Goal: Information Seeking & Learning: Understand process/instructions

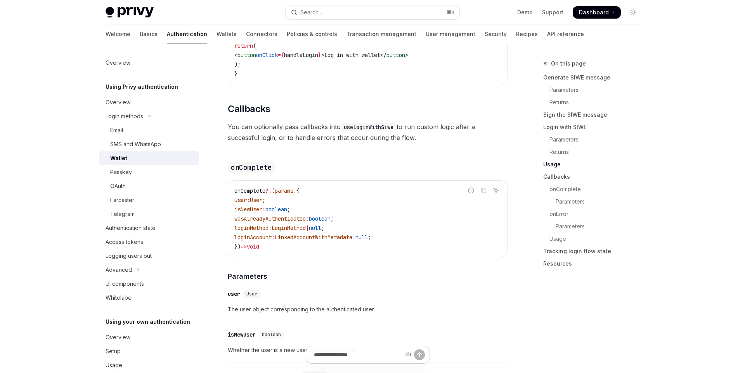
scroll to position [1123, 0]
click at [116, 129] on div "Email" at bounding box center [116, 130] width 13 height 9
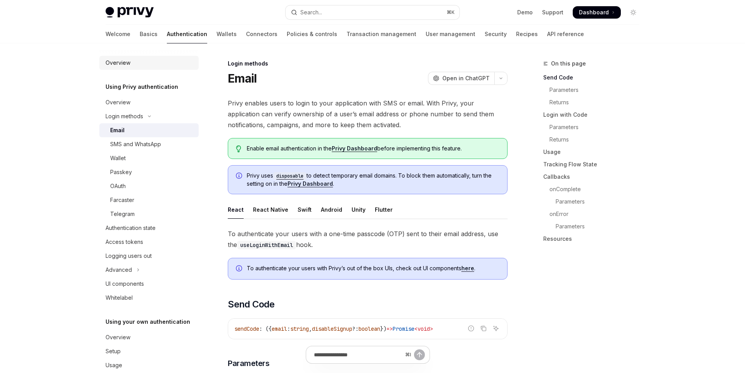
click at [146, 56] on link "Overview" at bounding box center [148, 63] width 99 height 14
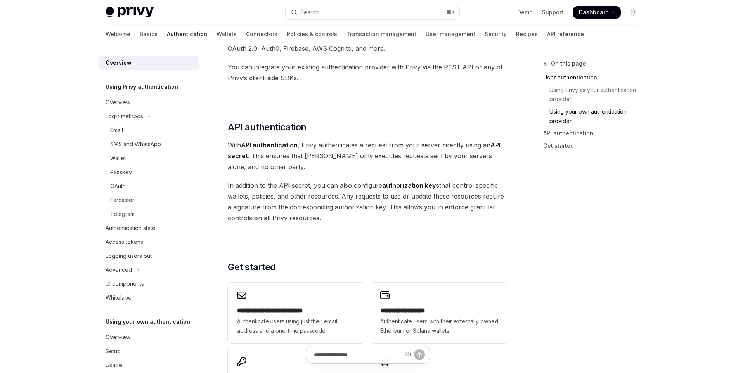
scroll to position [448, 0]
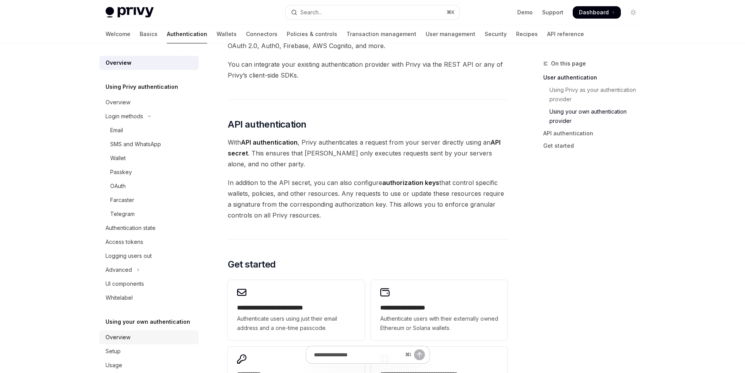
click at [136, 337] on div "Overview" at bounding box center [150, 337] width 89 height 9
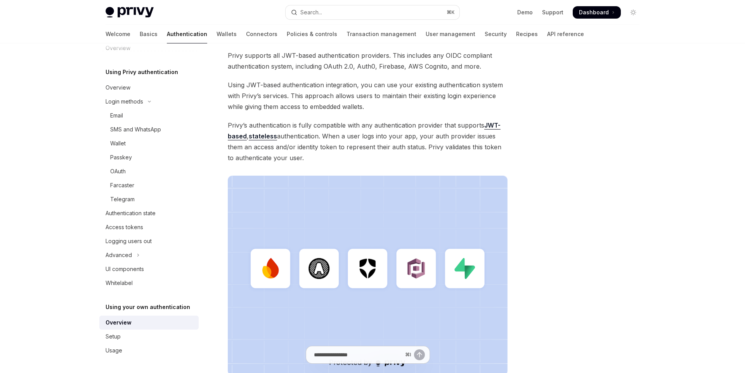
scroll to position [68, 0]
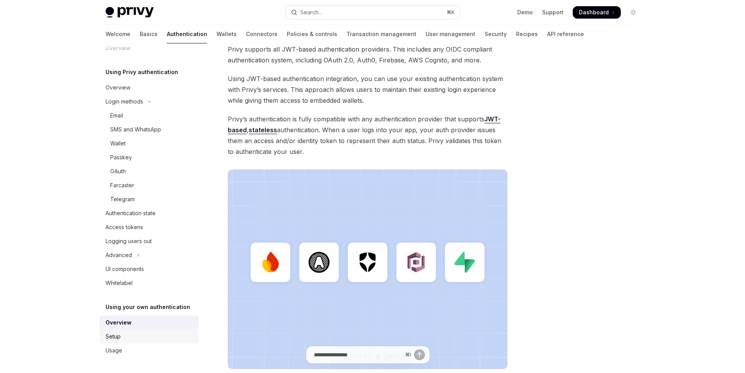
click at [177, 338] on div "Setup" at bounding box center [150, 336] width 89 height 9
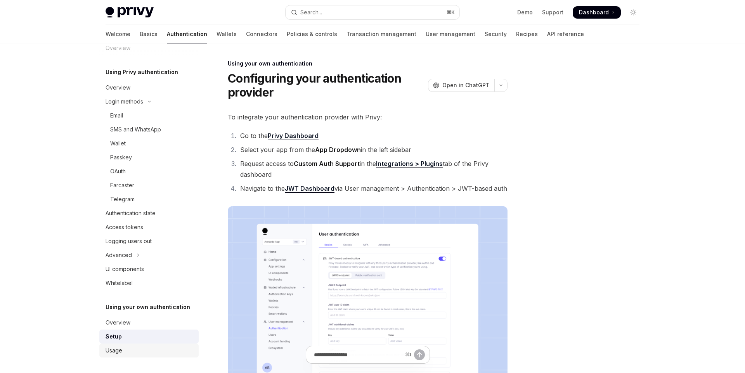
click at [172, 351] on div "Usage" at bounding box center [150, 350] width 89 height 9
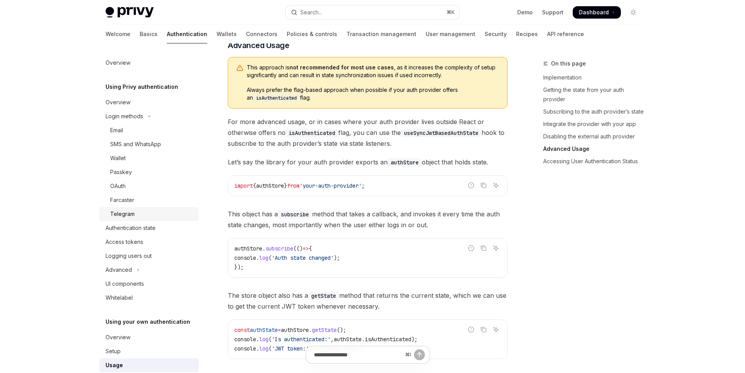
click at [165, 207] on link "Telegram" at bounding box center [148, 214] width 99 height 14
type textarea "*"
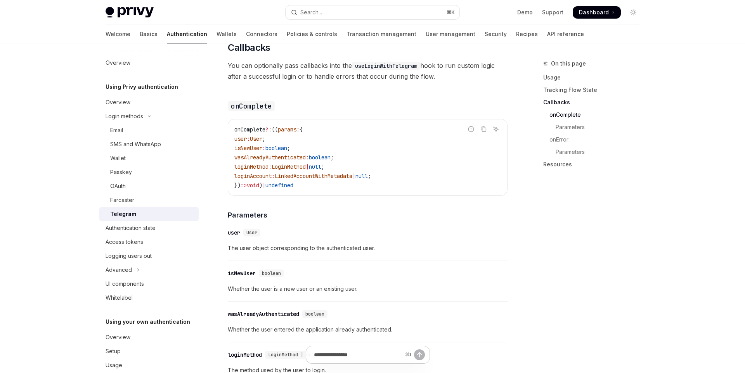
scroll to position [1182, 0]
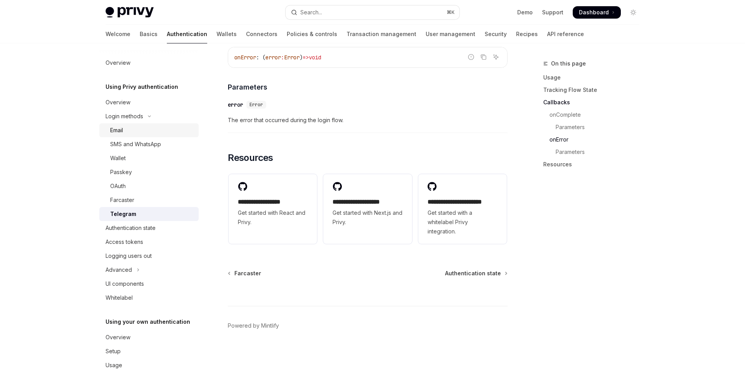
click at [123, 128] on div "Email" at bounding box center [116, 130] width 13 height 9
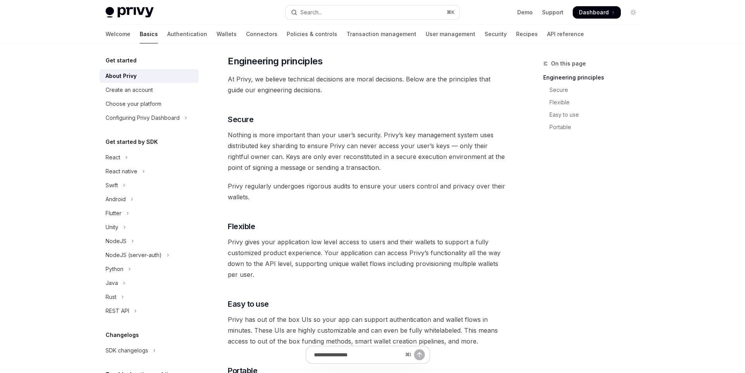
click at [201, 32] on div "Welcome Basics Authentication Wallets Connectors Policies & controls Transactio…" at bounding box center [345, 34] width 479 height 19
click at [217, 35] on link "Wallets" at bounding box center [227, 34] width 20 height 19
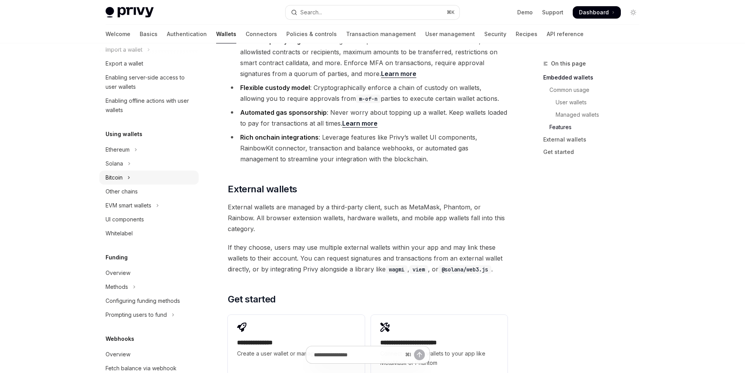
scroll to position [99, 0]
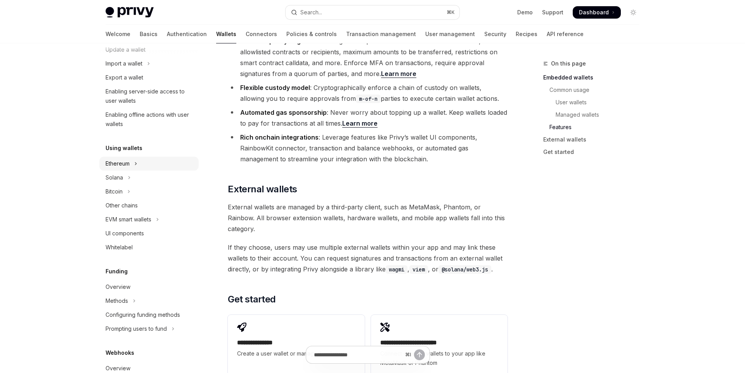
click at [145, 158] on button "Ethereum" at bounding box center [148, 164] width 99 height 14
type textarea "*"
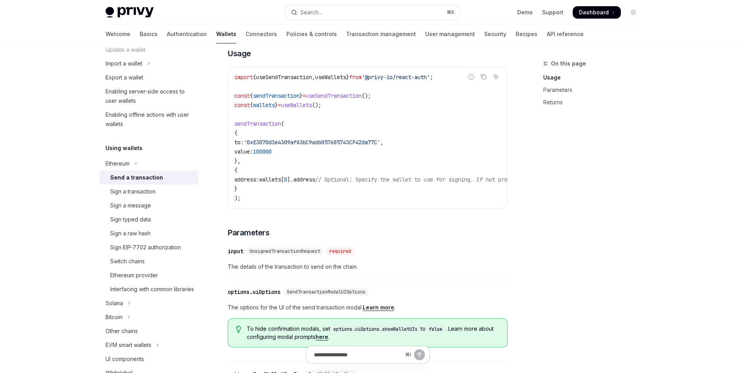
scroll to position [104, 0]
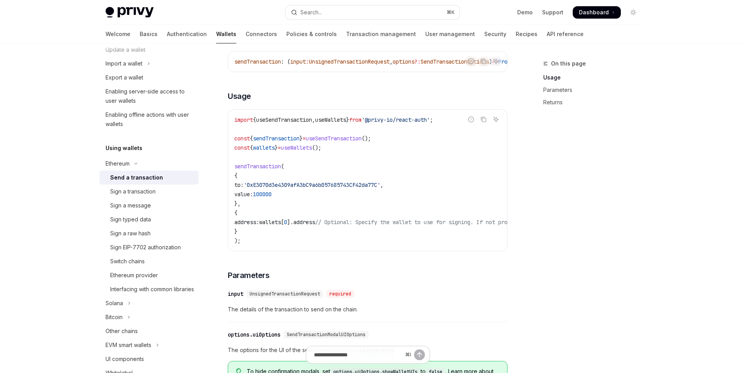
click at [291, 121] on span "useSendTransaction" at bounding box center [284, 119] width 56 height 7
copy span "useSendTransaction"
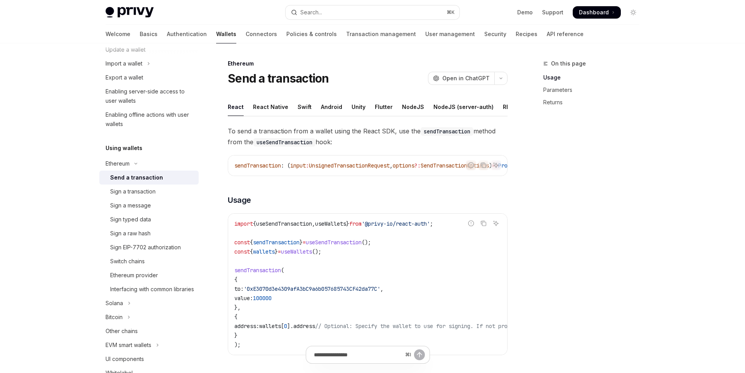
click at [359, 2] on div "Privy Docs home page Search... ⌘ K Demo Support Dashboard Dashboard Search..." at bounding box center [373, 12] width 534 height 25
click at [358, 10] on button "Search... ⌘ K" at bounding box center [373, 12] width 174 height 14
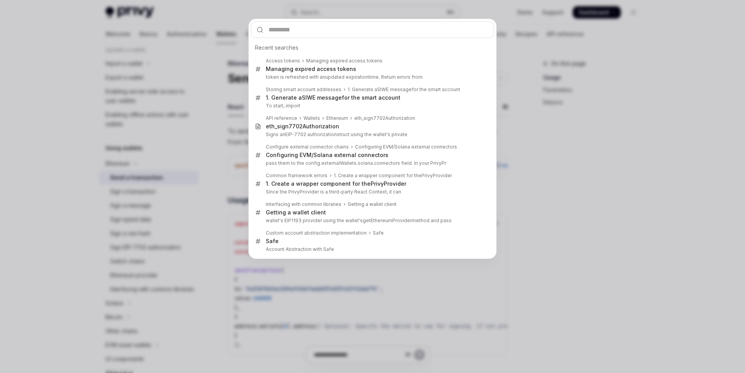
type input "********"
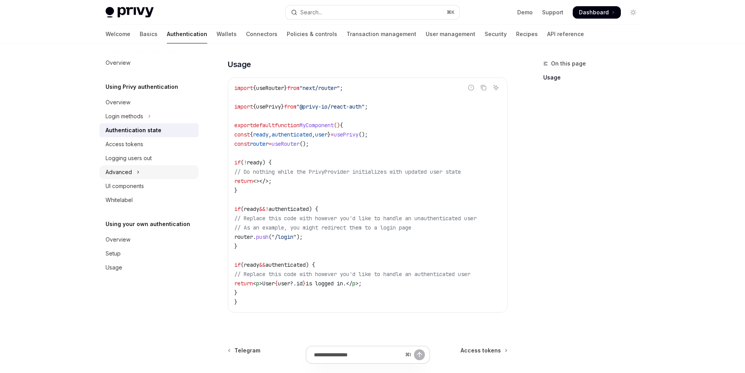
scroll to position [121, 0]
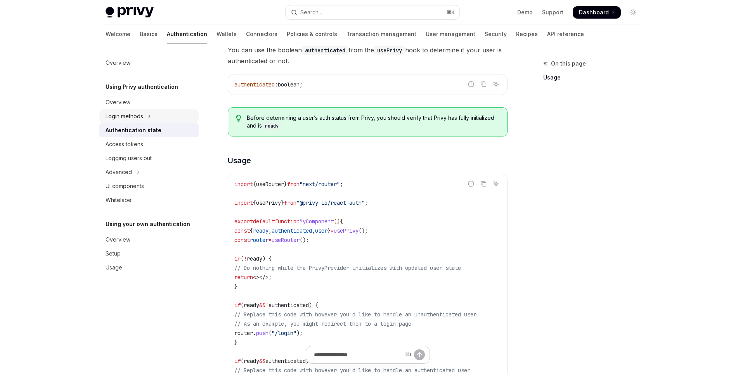
click at [142, 111] on button "Login methods" at bounding box center [148, 116] width 99 height 14
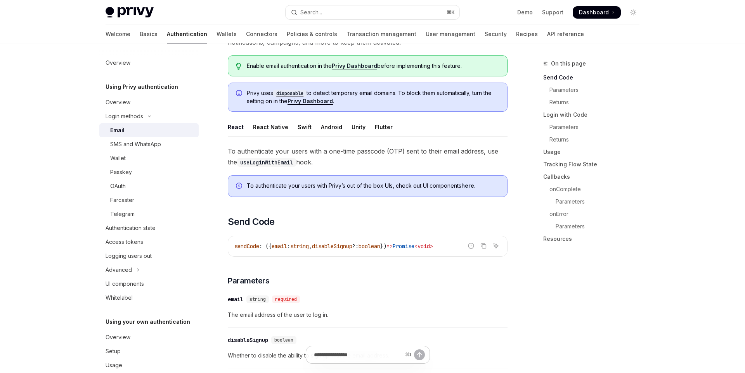
scroll to position [143, 0]
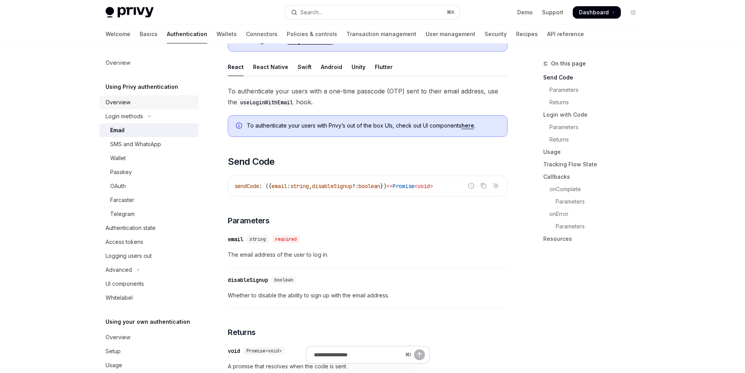
click at [141, 105] on div "Overview" at bounding box center [150, 102] width 89 height 9
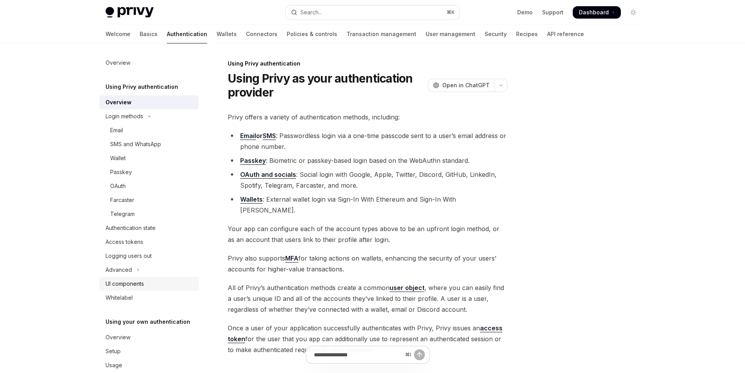
scroll to position [15, 0]
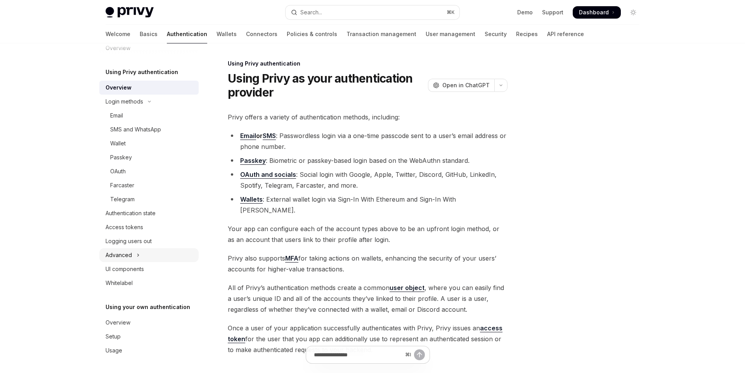
click at [139, 249] on button "Advanced" at bounding box center [148, 255] width 99 height 14
click at [152, 287] on div "Guest accounts" at bounding box center [152, 283] width 84 height 9
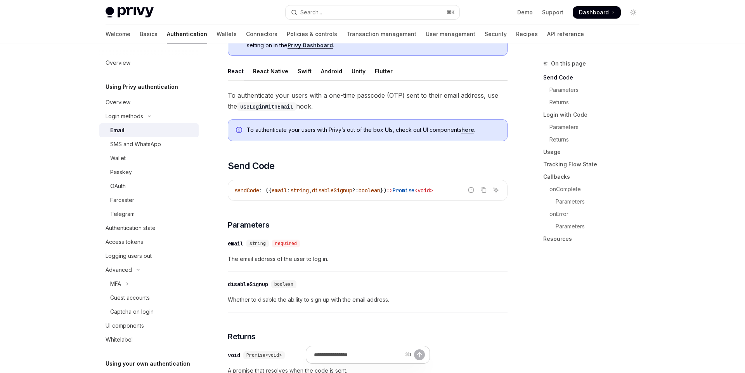
scroll to position [143, 0]
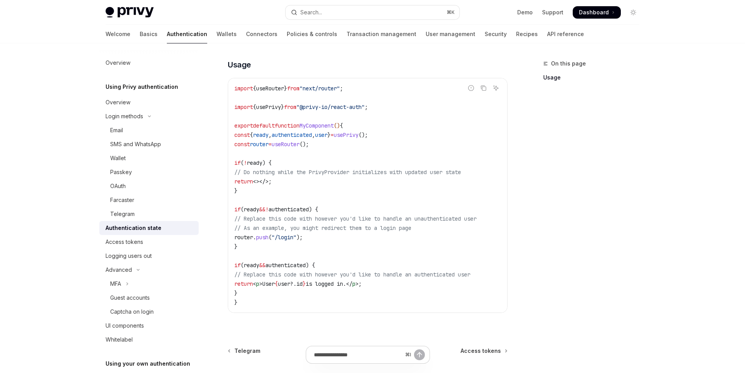
scroll to position [218, 0]
type textarea "*"
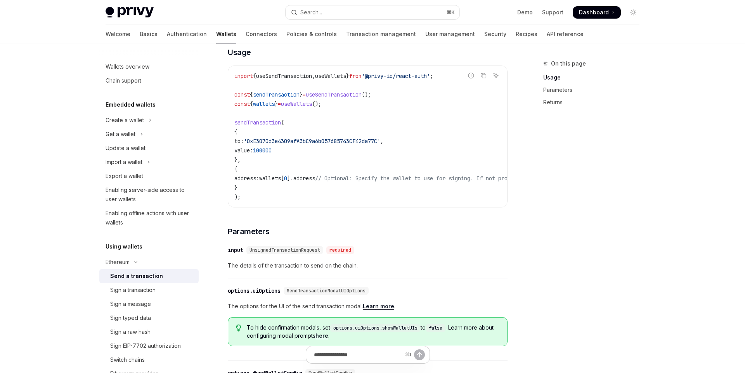
scroll to position [146, 0]
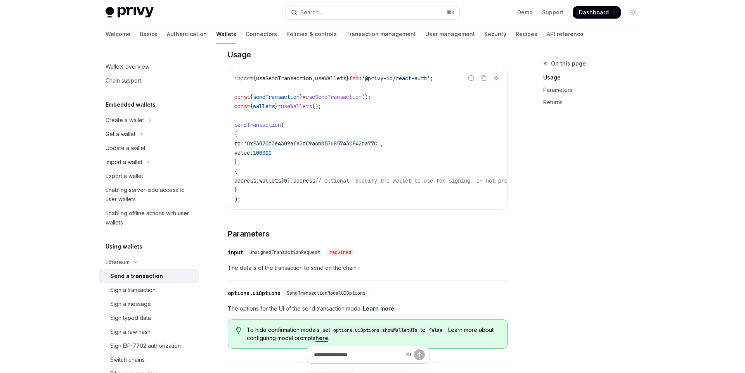
click at [268, 126] on span "sendTransaction" at bounding box center [257, 124] width 47 height 7
copy span "sendTransaction"
click at [338, 9] on button "Search... ⌘ K" at bounding box center [373, 12] width 174 height 14
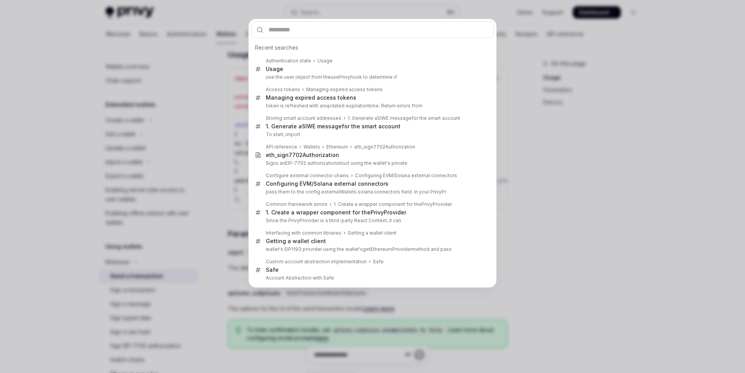
type input "********"
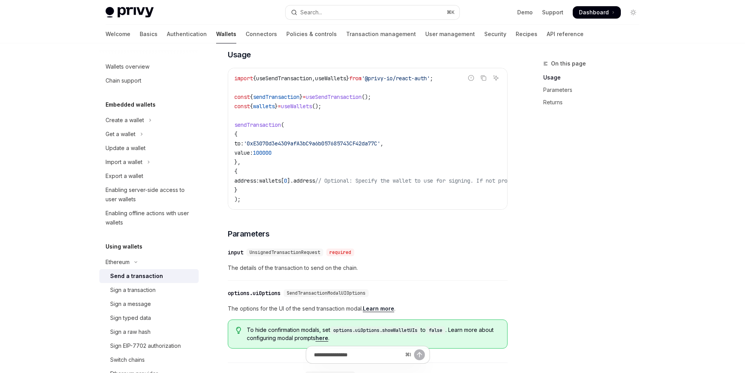
scroll to position [218, 0]
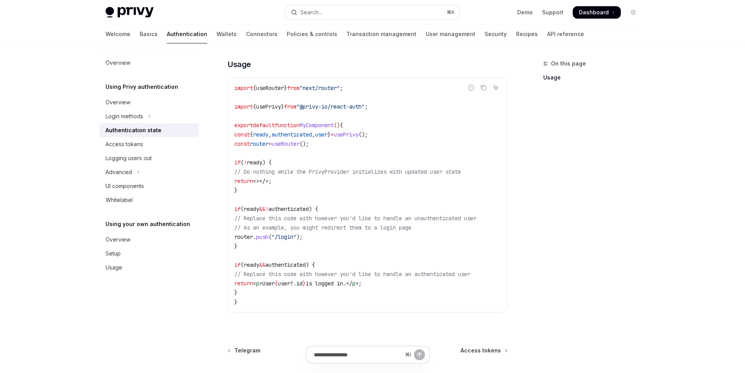
click at [178, 37] on div "Welcome Basics Authentication Wallets Connectors Policies & controls Transactio…" at bounding box center [345, 34] width 479 height 19
click at [217, 37] on link "Wallets" at bounding box center [227, 34] width 20 height 19
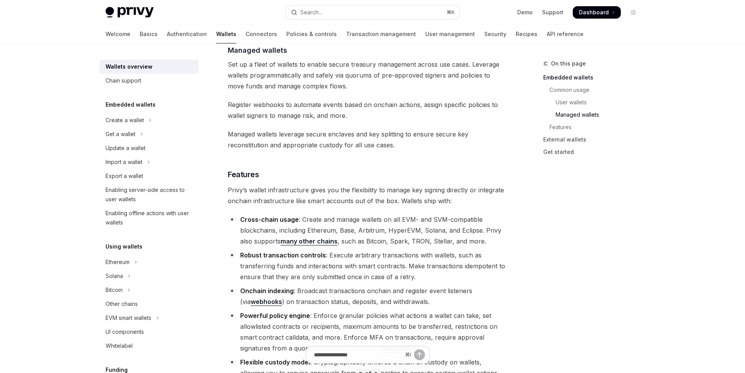
scroll to position [737, 0]
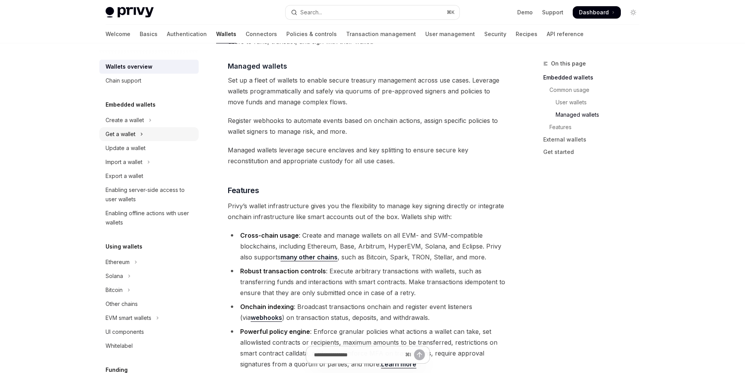
click at [133, 130] on div "Get a wallet" at bounding box center [121, 134] width 30 height 9
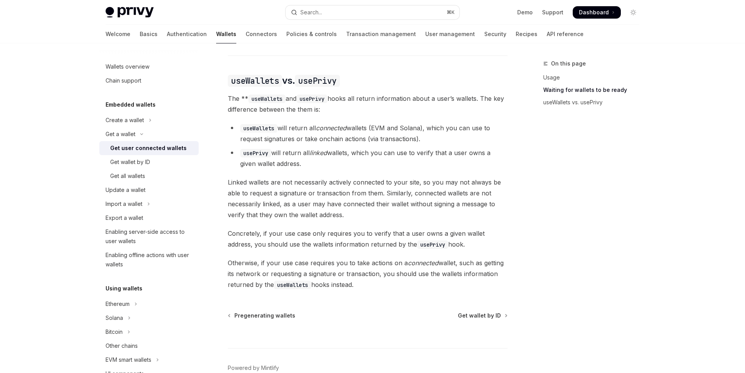
scroll to position [631, 0]
click at [143, 180] on div "Get all wallets" at bounding box center [127, 176] width 35 height 9
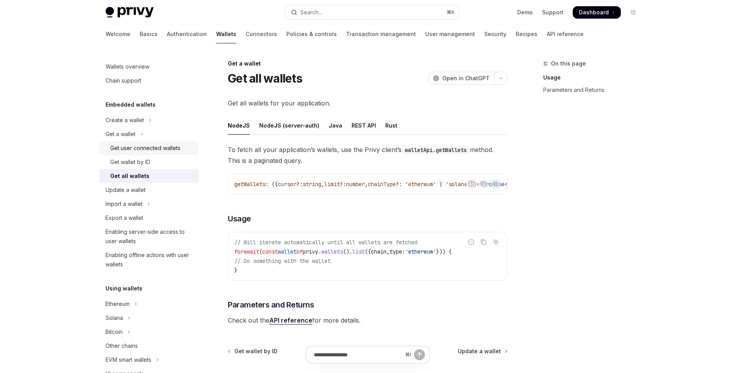
click at [162, 149] on div "Get user connected wallets" at bounding box center [145, 148] width 70 height 9
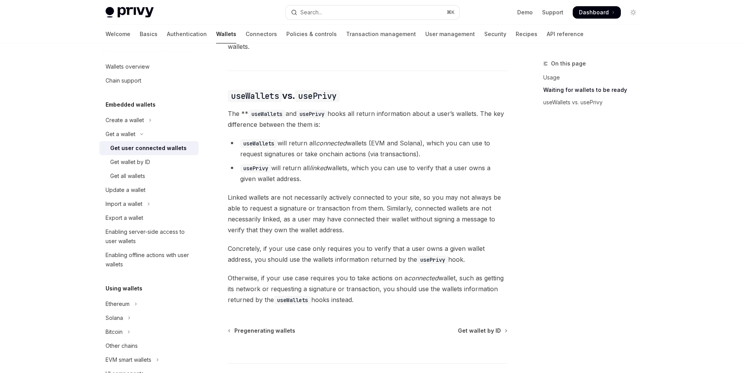
scroll to position [616, 0]
type textarea "*"
